Goal: Task Accomplishment & Management: Use online tool/utility

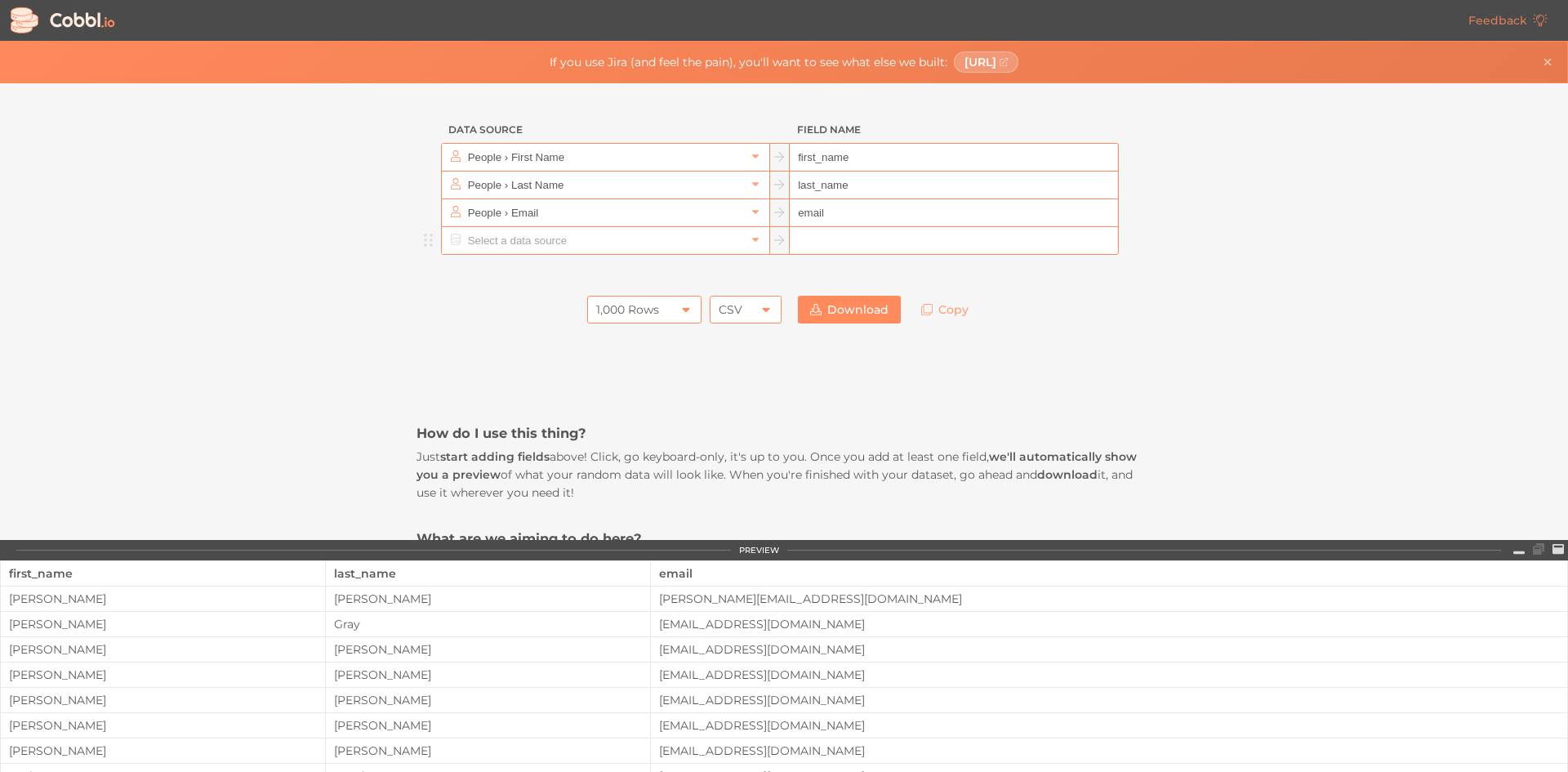
click at [466, 238] on input "text" at bounding box center [604, 241] width 281 height 27
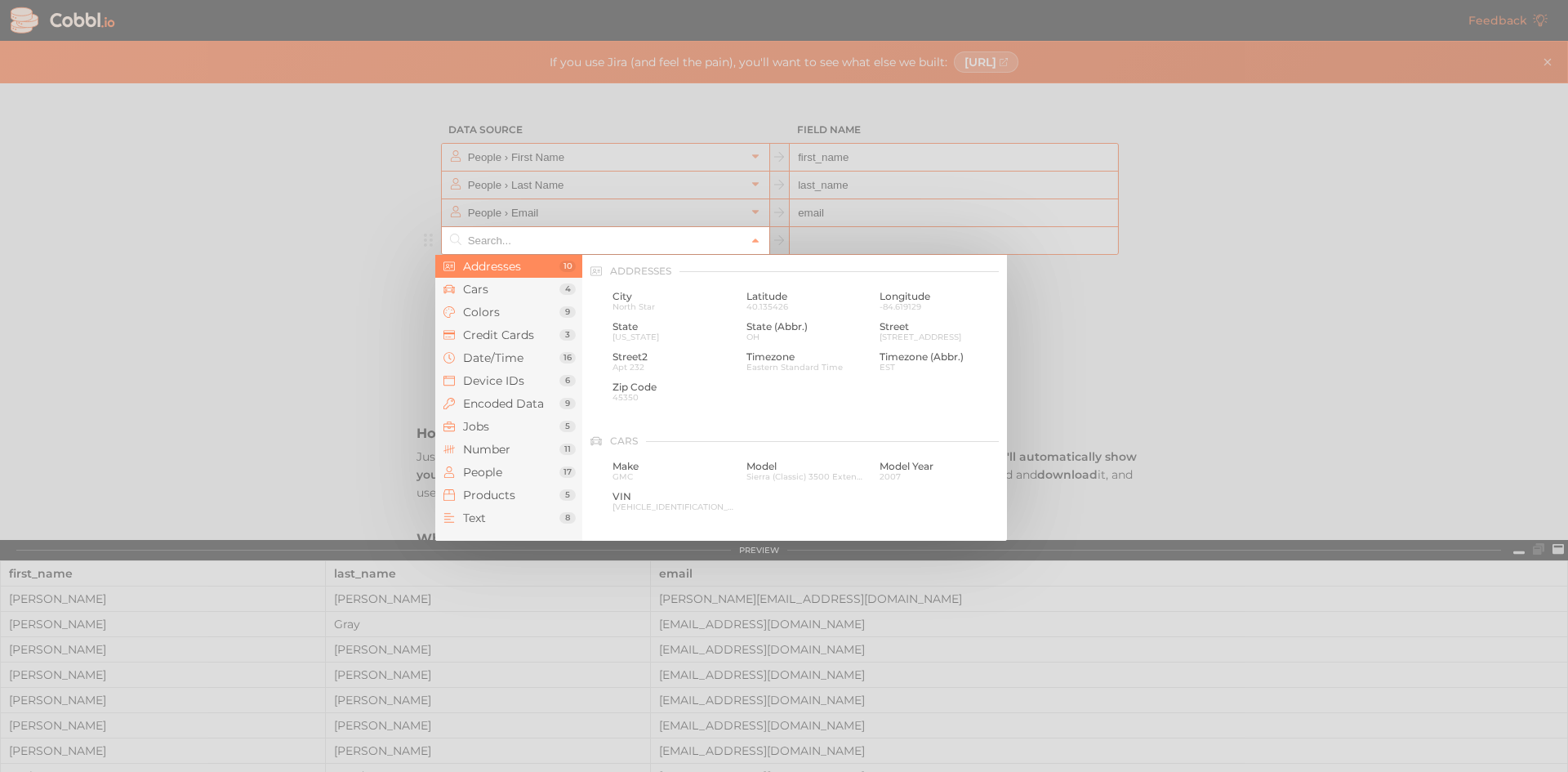
click at [303, 333] on div at bounding box center [784, 386] width 1568 height 772
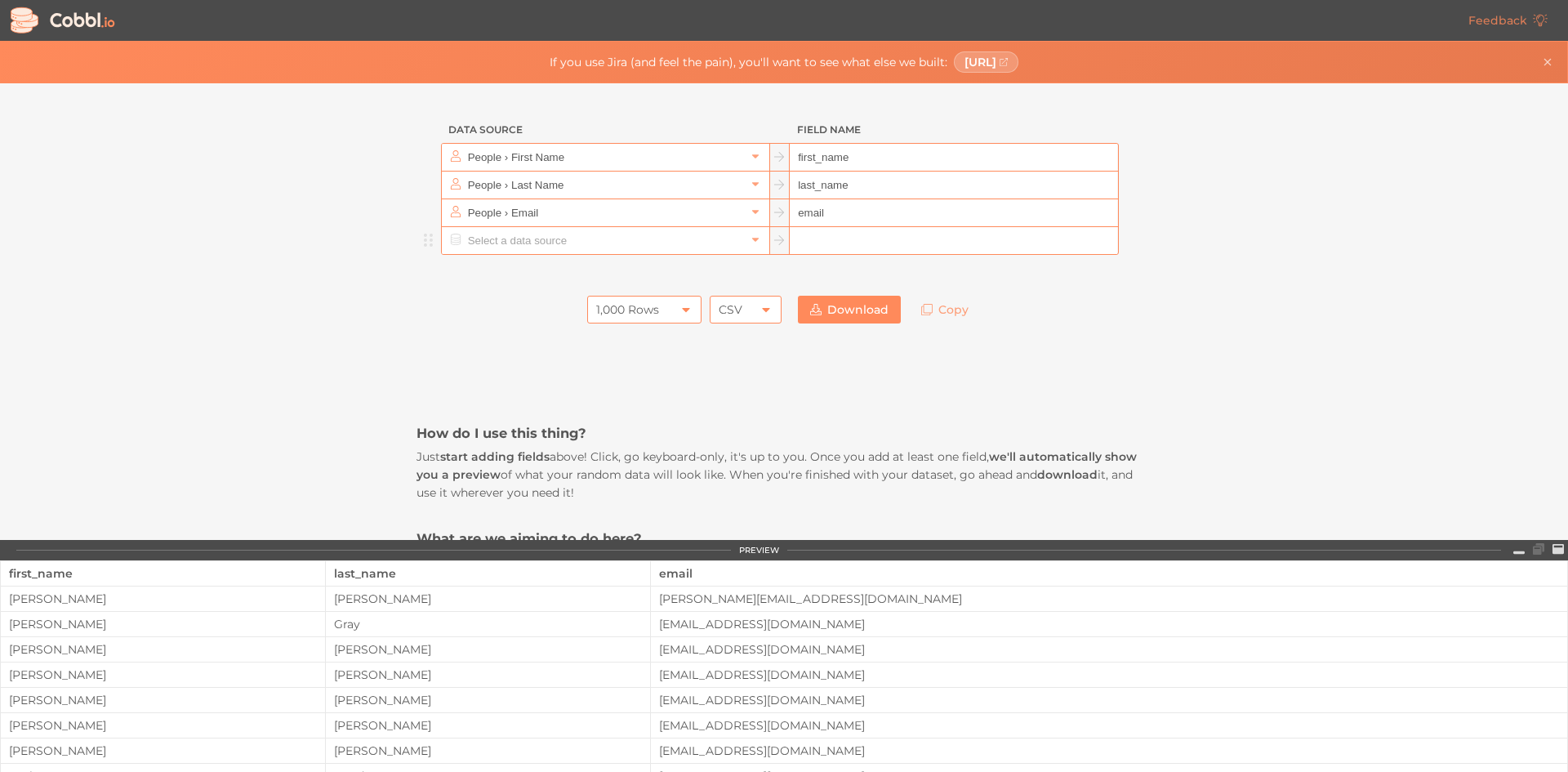
drag, startPoint x: 1419, startPoint y: 182, endPoint x: 1417, endPoint y: 171, distance: 11.2
click at [1419, 182] on div "Data Source Field Name People › First Name first_name People › Last Name last_n…" at bounding box center [784, 312] width 1567 height 457
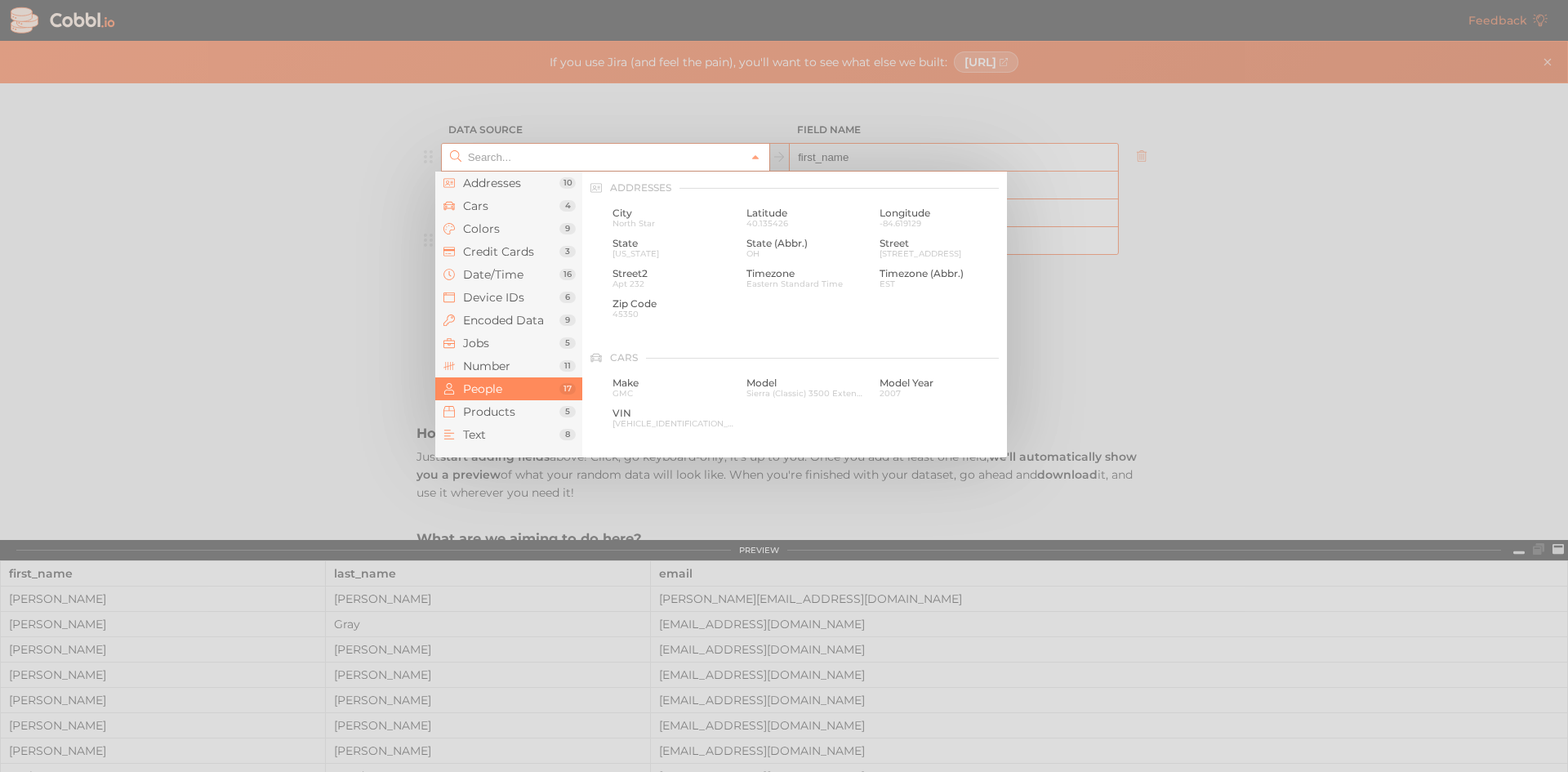
click at [511, 160] on input "text" at bounding box center [604, 157] width 281 height 27
click at [515, 294] on span "Device IDs" at bounding box center [511, 297] width 97 height 13
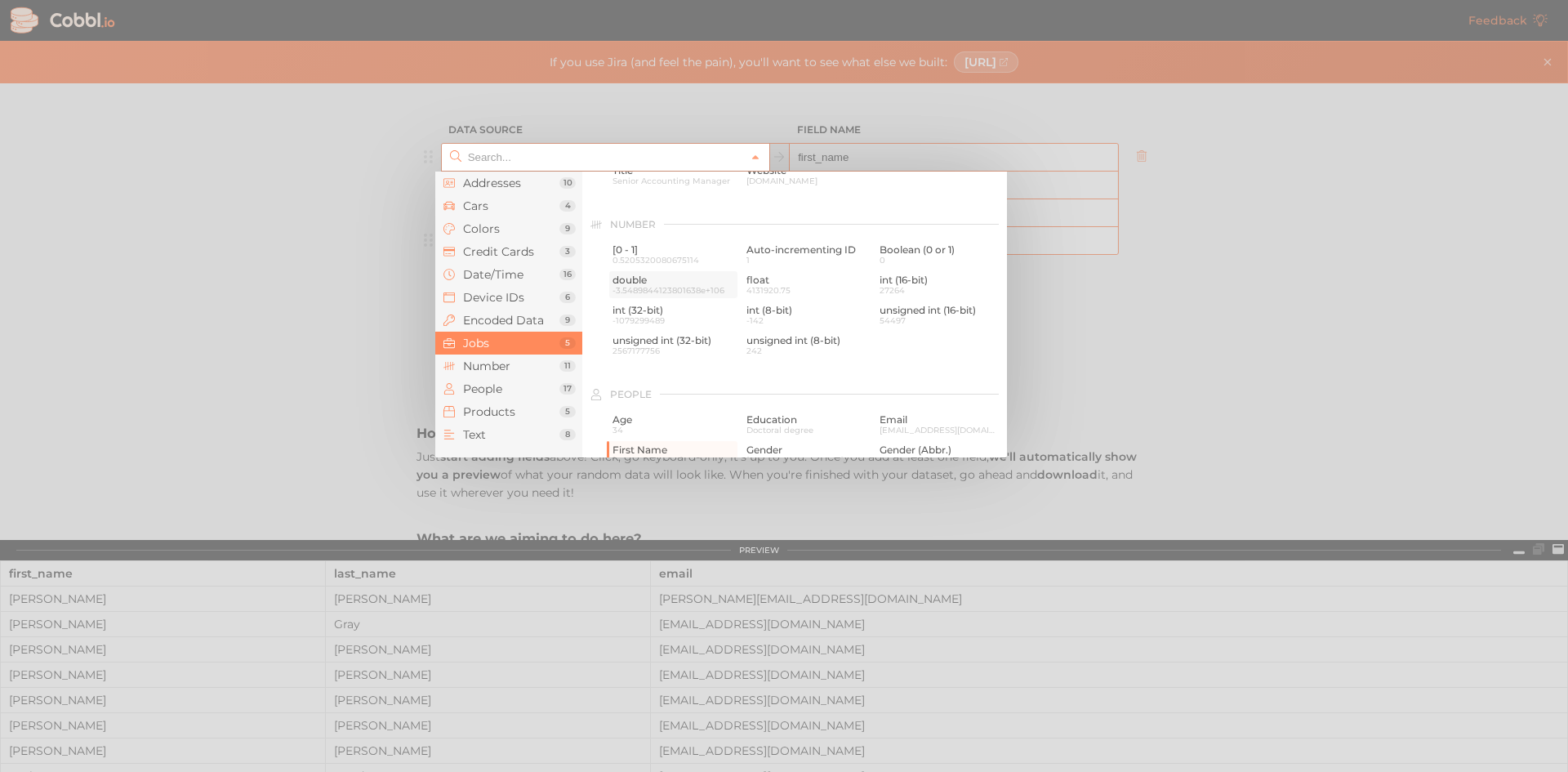
scroll to position [1055, 0]
click at [883, 282] on span "27264" at bounding box center [940, 286] width 121 height 9
type input "Number › int (16-bit)"
type input "int16"
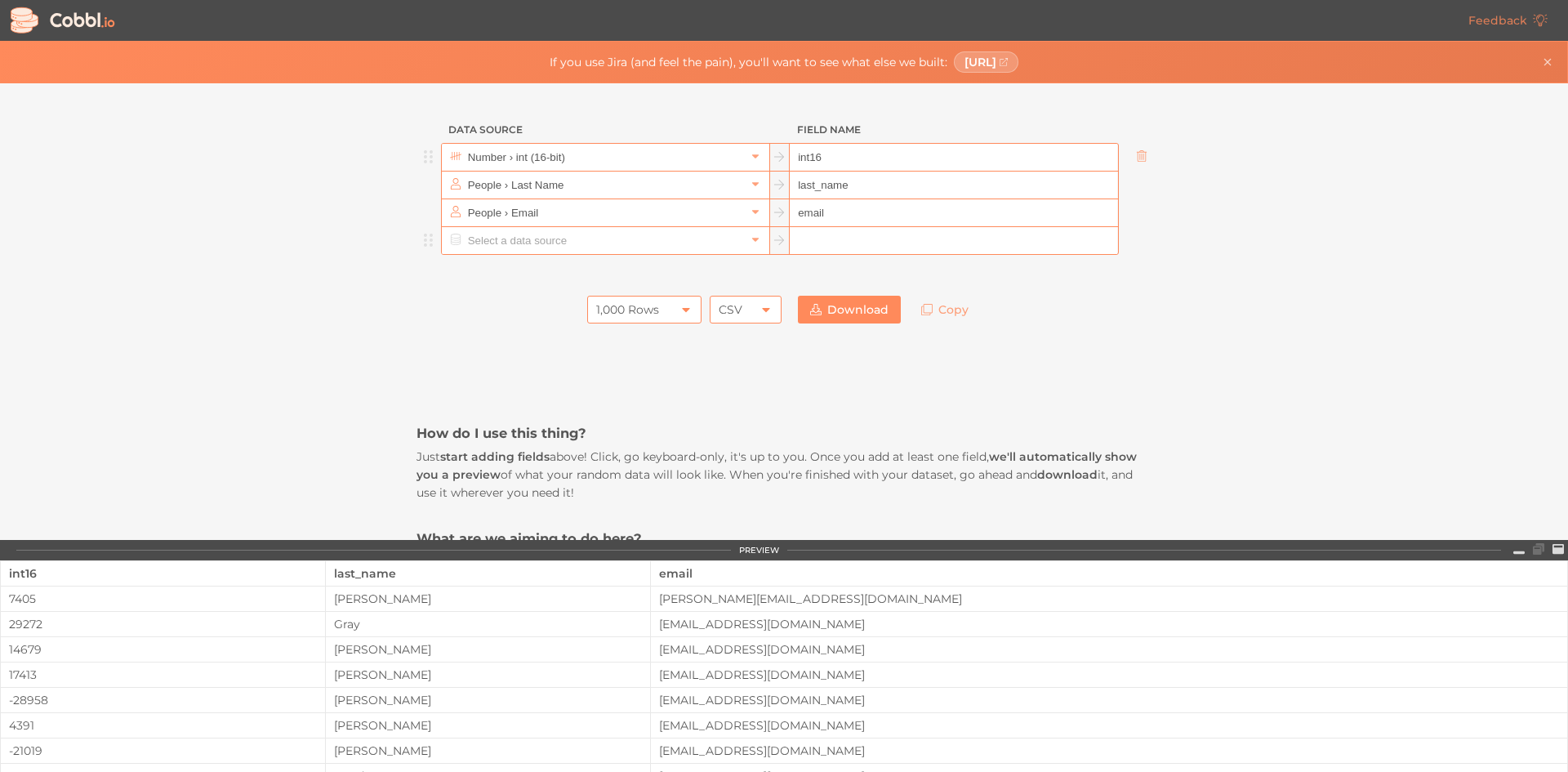
click at [827, 156] on input "int16" at bounding box center [953, 157] width 328 height 27
click at [924, 164] on input "int16" at bounding box center [953, 157] width 328 height 27
click at [568, 155] on input "text" at bounding box center [604, 157] width 281 height 27
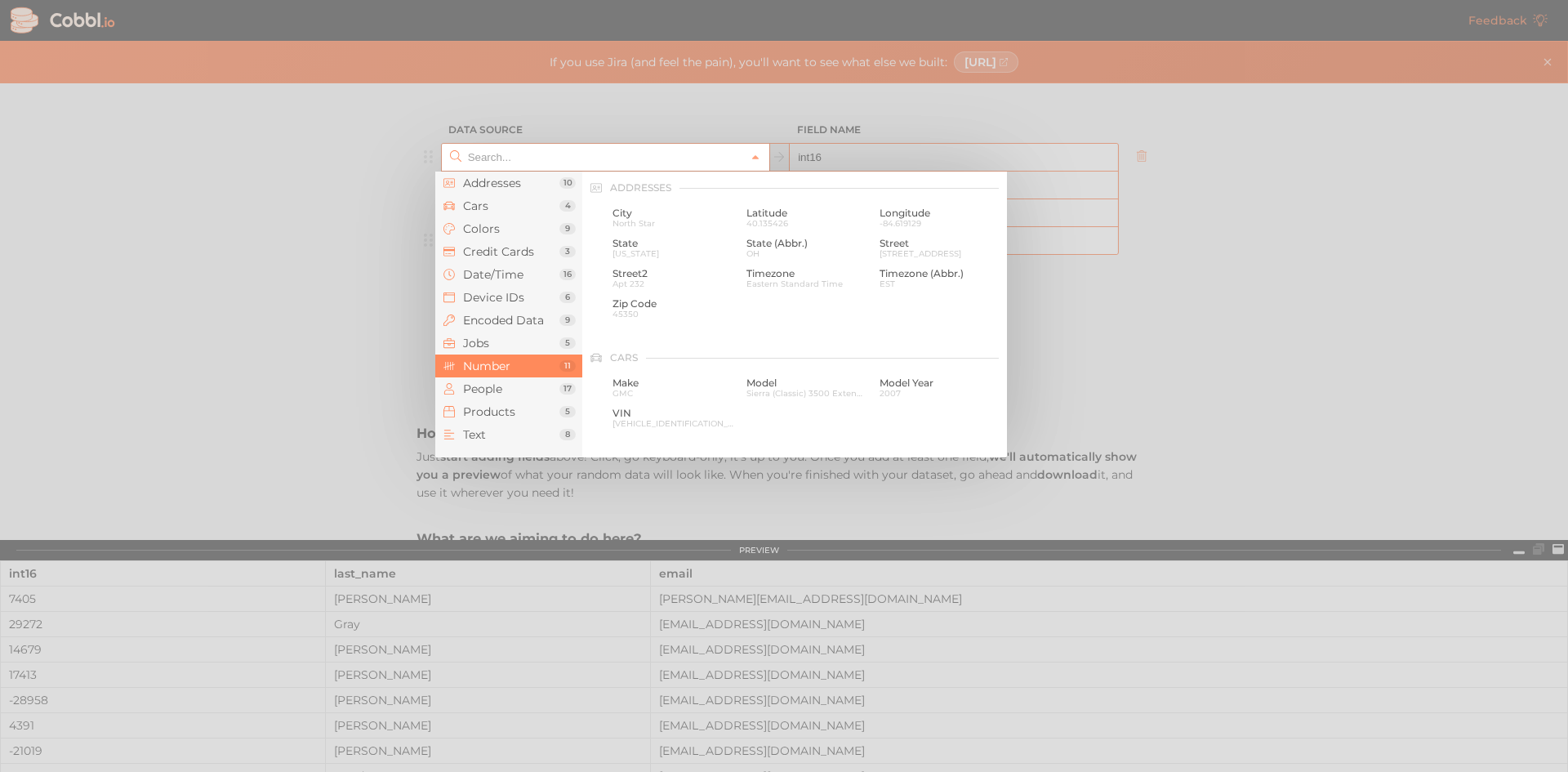
scroll to position [1089, 0]
click at [1235, 294] on div at bounding box center [784, 386] width 1568 height 772
type input "Number › int (16-bit)"
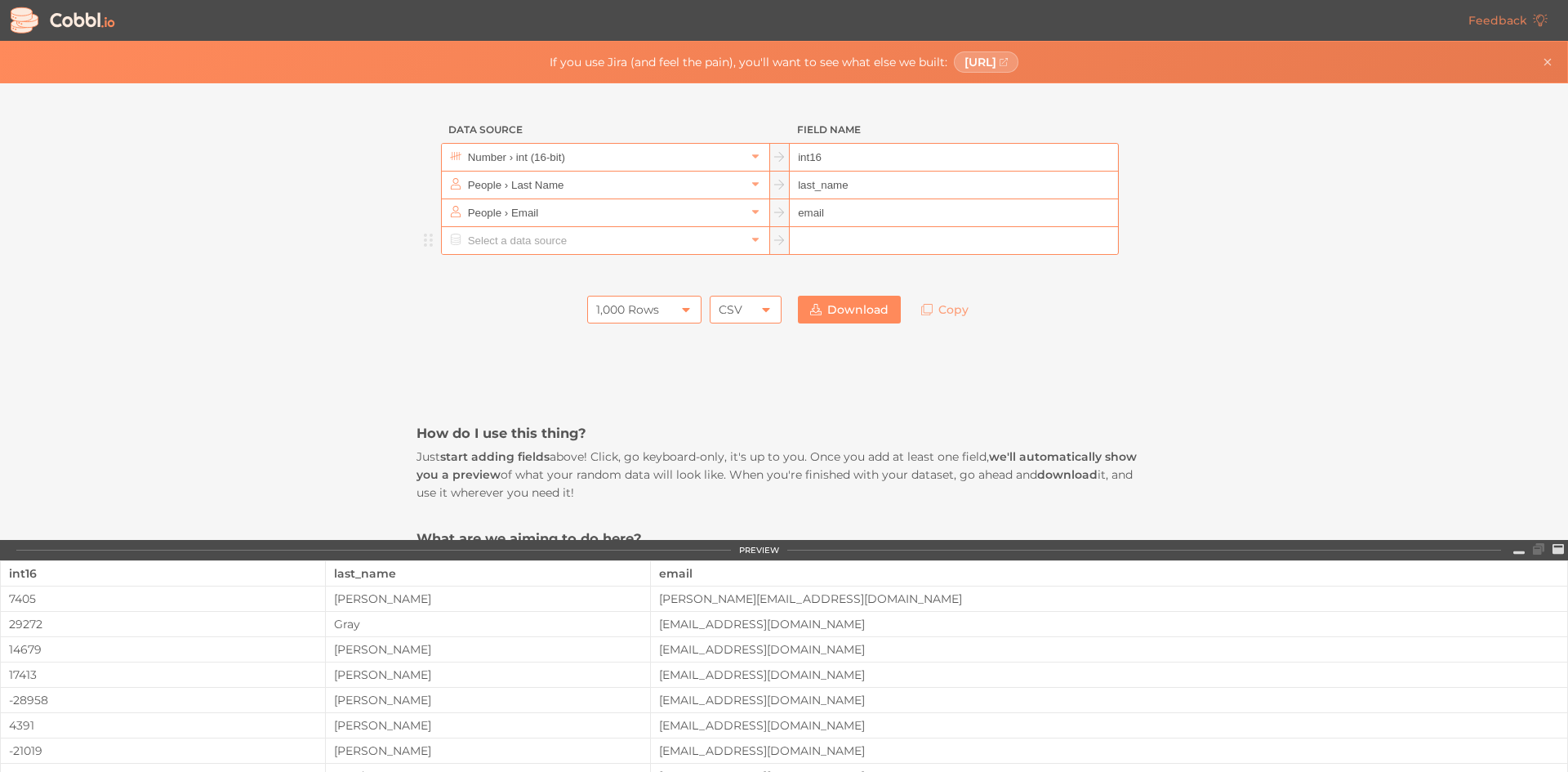
drag, startPoint x: 1232, startPoint y: 336, endPoint x: 1159, endPoint y: 327, distance: 73.6
click at [1226, 336] on div "Data Source Field Name Number › int (16-bit) int16 People › Last Name last_name…" at bounding box center [784, 312] width 1567 height 457
click at [944, 314] on link "Copy" at bounding box center [945, 310] width 72 height 27
click at [635, 310] on div "1,000 Rows" at bounding box center [628, 310] width 63 height 27
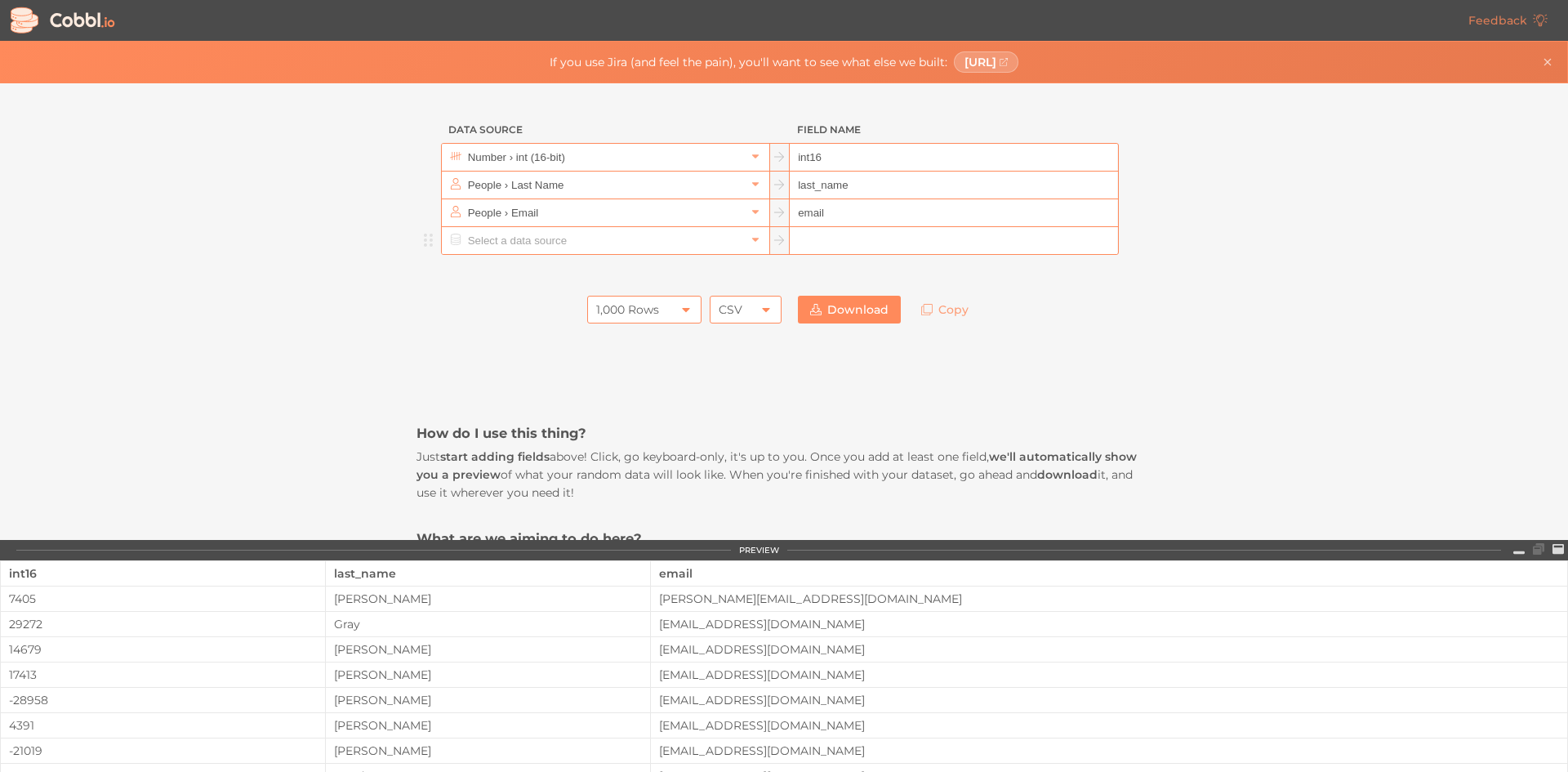
click at [861, 306] on link "Download" at bounding box center [849, 310] width 103 height 27
drag, startPoint x: 833, startPoint y: 152, endPoint x: 733, endPoint y: 142, distance: 100.5
click at [720, 140] on div "Data Source Field Name Number › int (16-bit) int16 People › Last Name last_name…" at bounding box center [784, 186] width 735 height 139
type input "id"
click at [835, 427] on h3 "How do I use this thing?" at bounding box center [784, 432] width 735 height 18
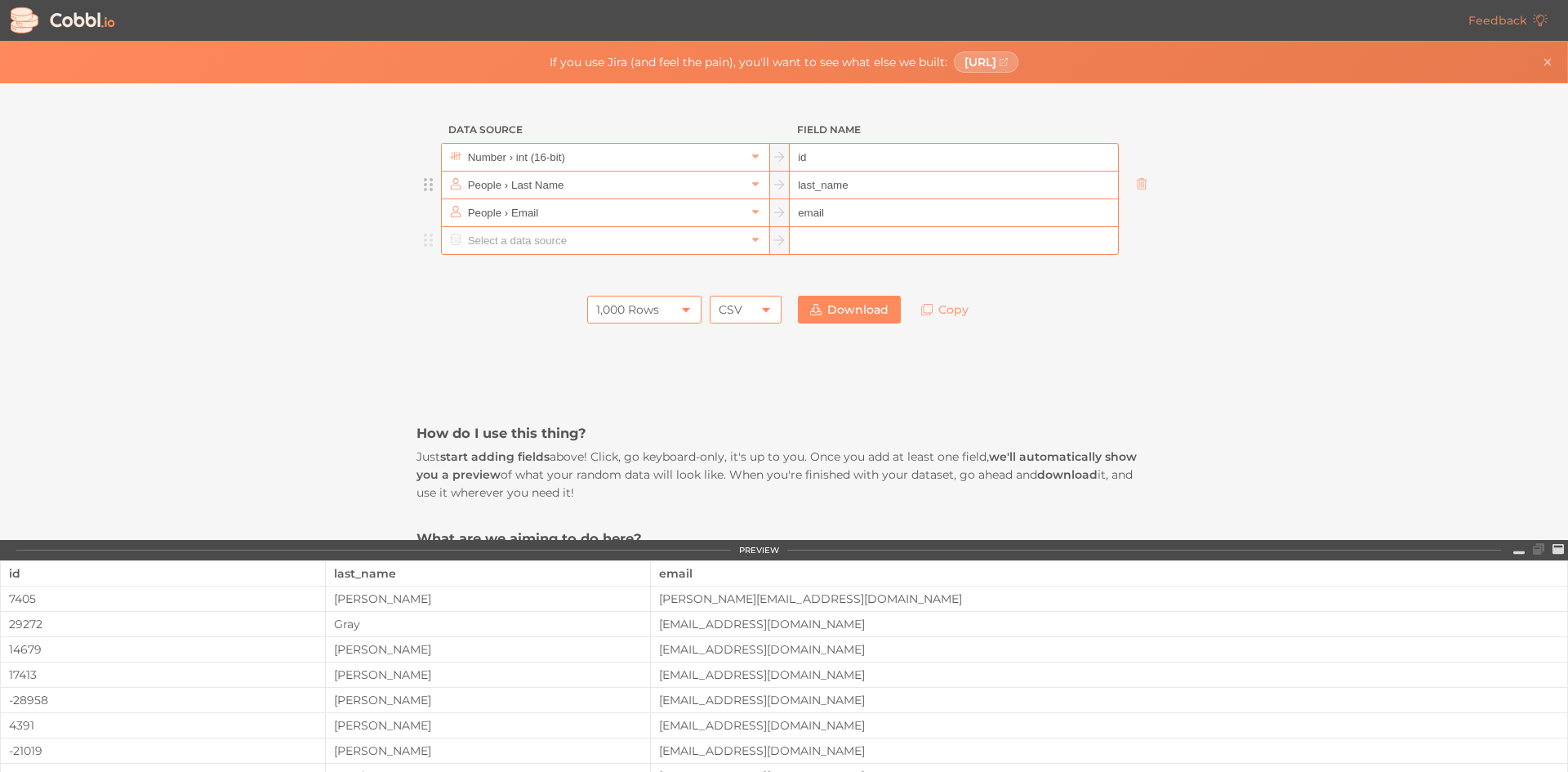
click at [833, 191] on input "last_name" at bounding box center [953, 185] width 328 height 27
click at [833, 190] on input "last_name" at bounding box center [953, 185] width 328 height 27
click at [855, 187] on input "last_name" at bounding box center [953, 185] width 328 height 27
click at [850, 186] on input "last_name" at bounding box center [953, 185] width 328 height 27
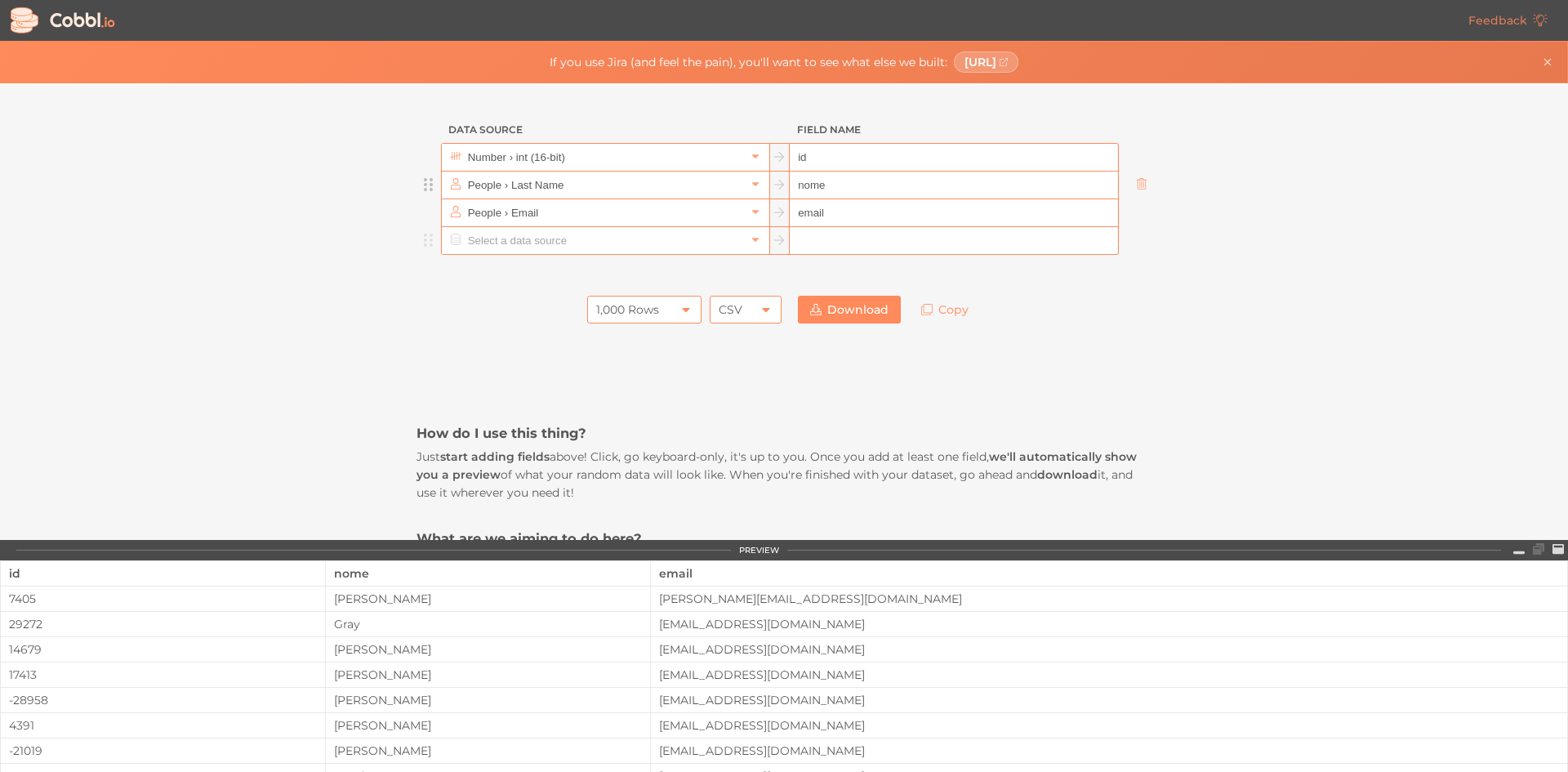
type input "nome"
click at [1046, 314] on div "1,000 Rows 1,000 Rows CSV CSV Download Copy Copied to clipboard!" at bounding box center [784, 310] width 735 height 45
click at [814, 153] on input "id" at bounding box center [953, 157] width 328 height 27
click at [707, 157] on input "text" at bounding box center [604, 157] width 281 height 27
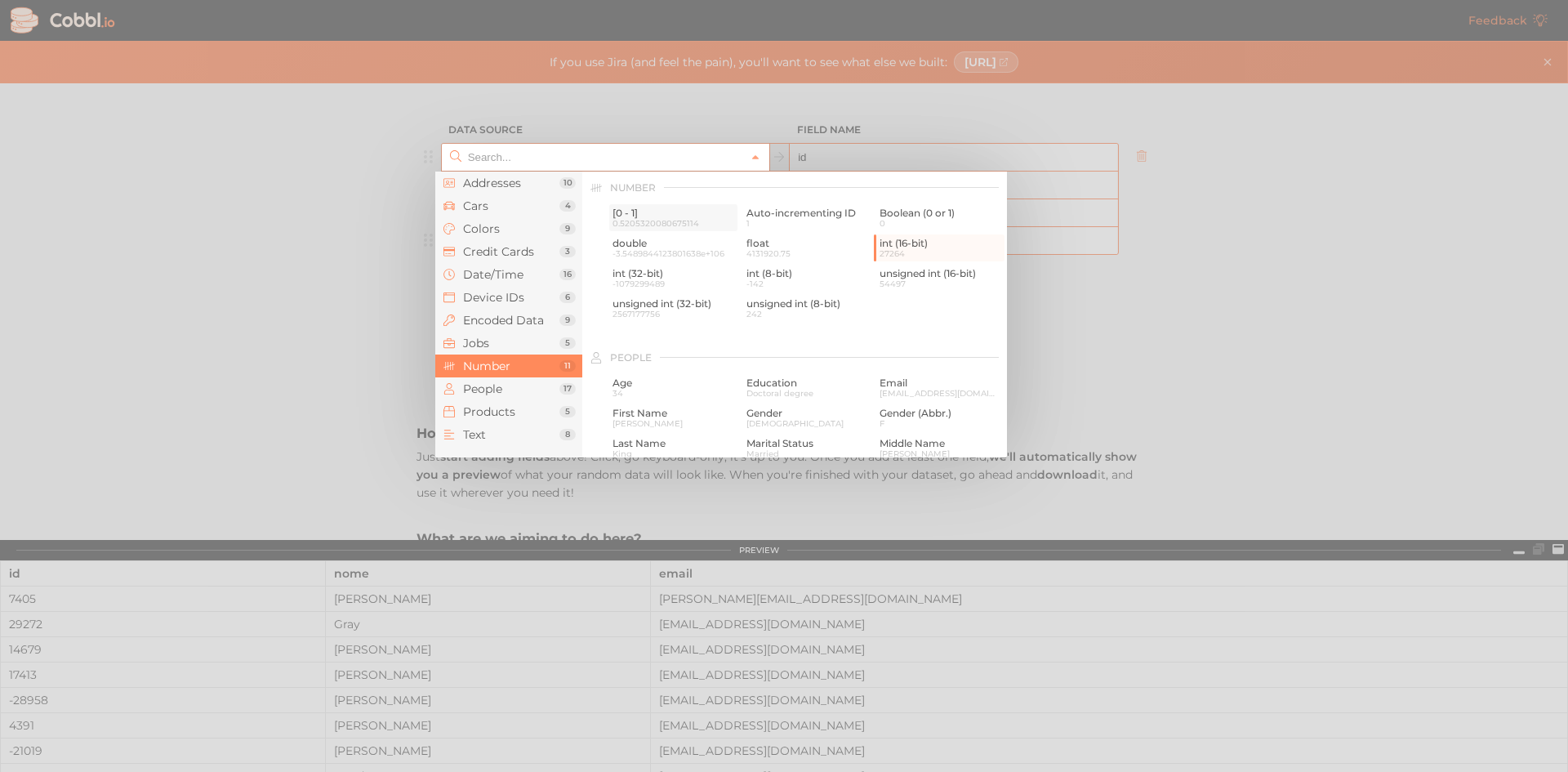
click at [642, 216] on span "[0 - 1]" at bounding box center [673, 212] width 121 height 11
type input "Number › [0 - 1]"
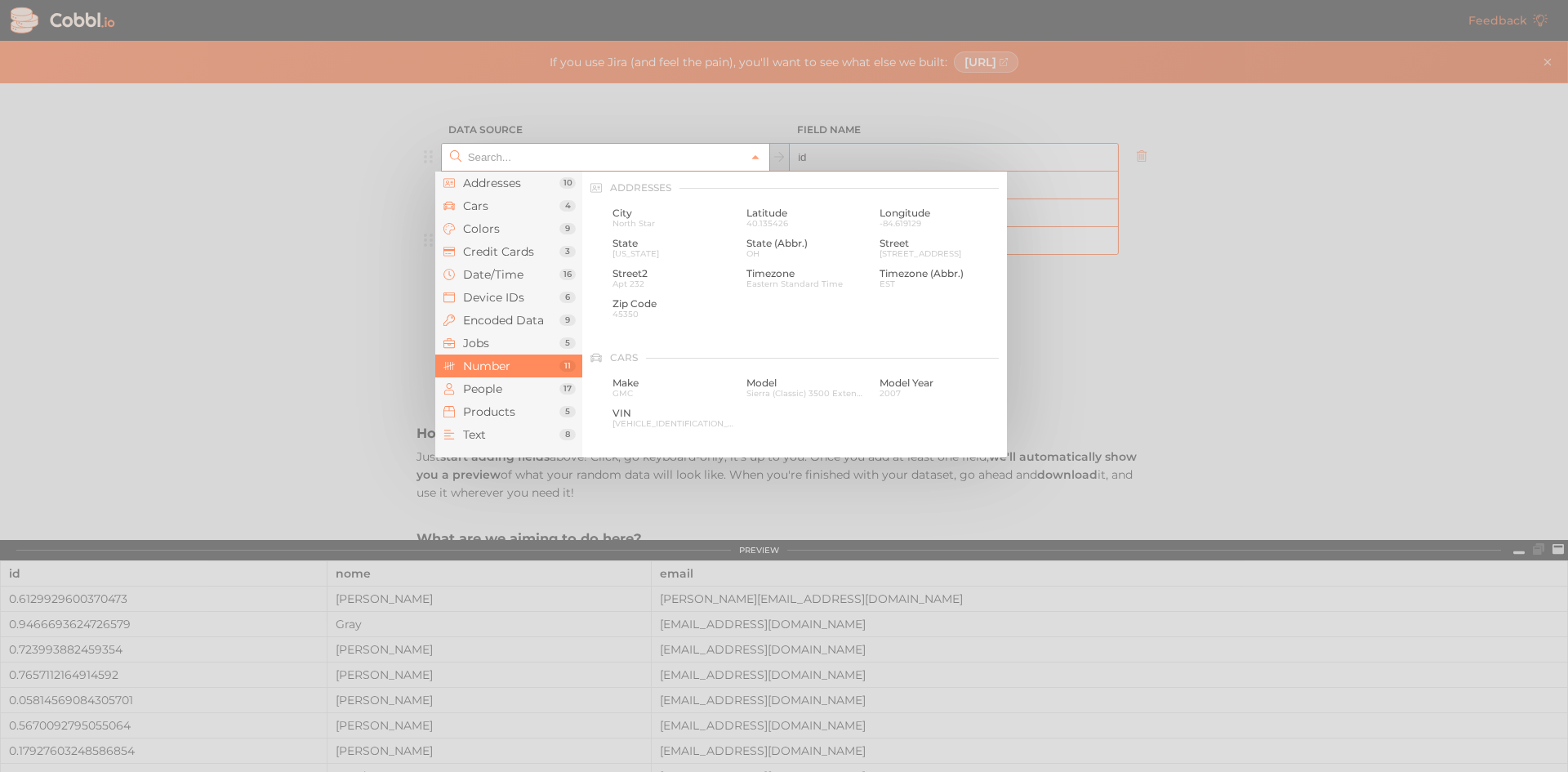
click at [570, 151] on input "text" at bounding box center [604, 157] width 281 height 27
click at [769, 276] on span "int (8-bit)" at bounding box center [808, 273] width 121 height 11
type input "Number › int (8-bit)"
